Goal: Go to known website: Access a specific website the user already knows

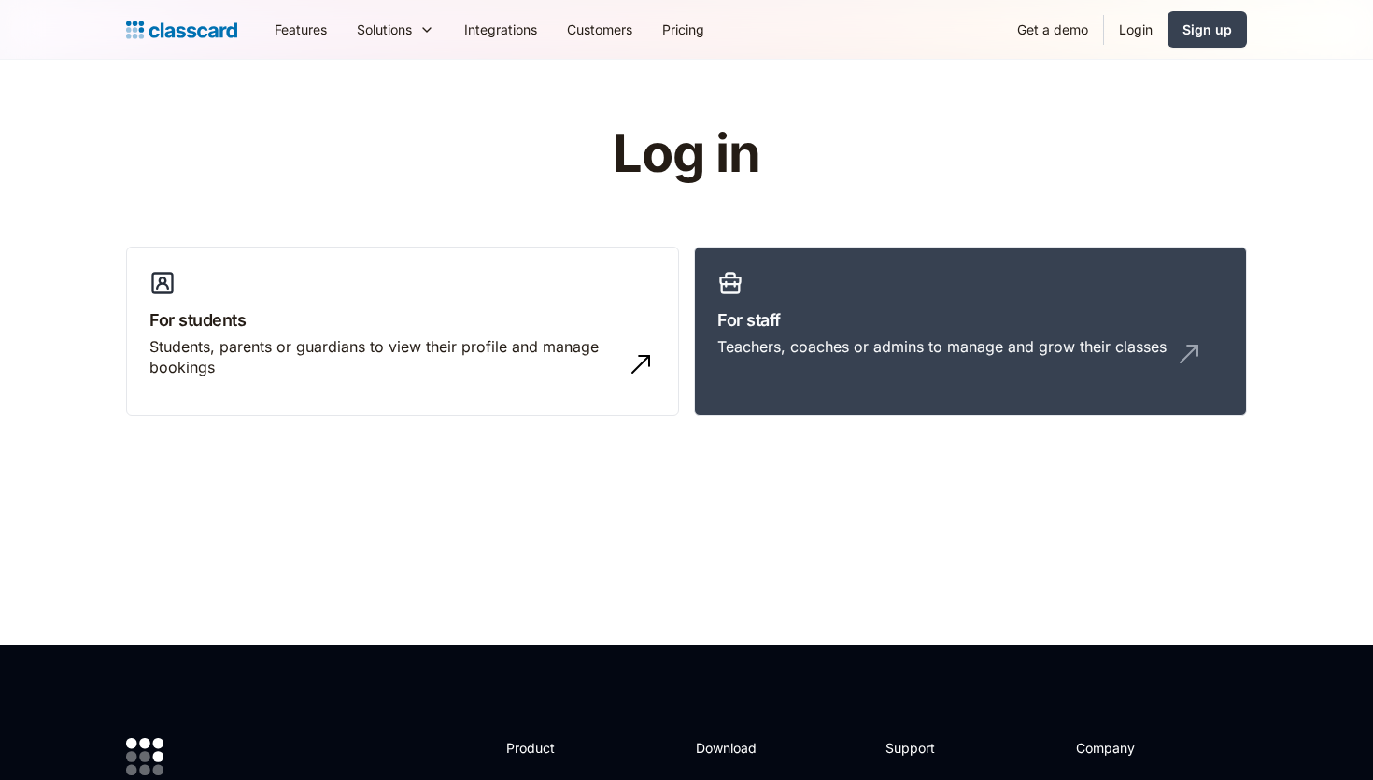
click at [1144, 29] on link "Login" at bounding box center [1136, 29] width 64 height 42
click at [798, 317] on h3 "For staff" at bounding box center [970, 319] width 506 height 25
